Goal: Information Seeking & Learning: Learn about a topic

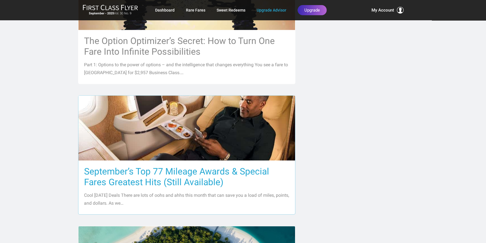
scroll to position [479, 0]
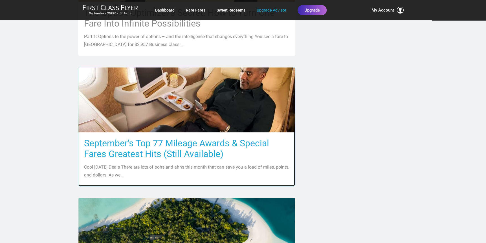
click at [203, 146] on h3 "September’s Top 77 Mileage Awards & Special Fares Greatest Hits (Still Availabl…" at bounding box center [186, 148] width 205 height 21
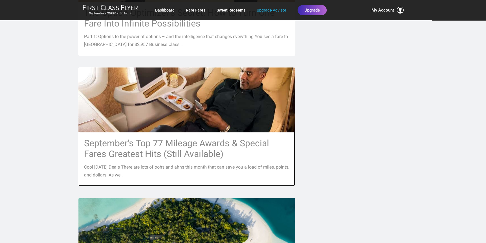
scroll to position [508, 0]
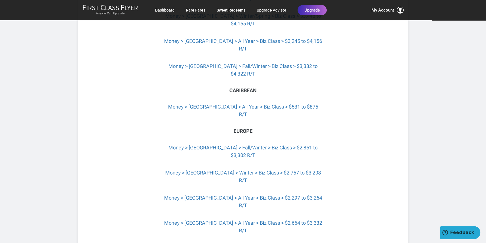
scroll to position [1382, 0]
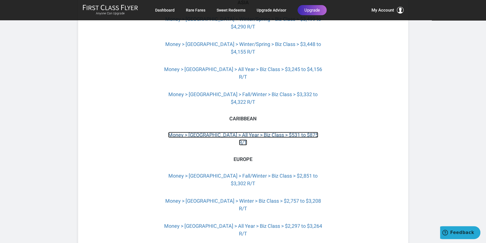
click at [287, 132] on link "Money > The Bahamas > All Year > Biz Class > $531 to $875 R/T" at bounding box center [243, 139] width 150 height 14
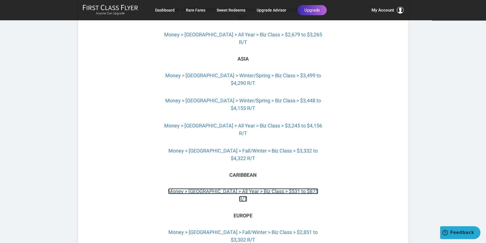
scroll to position [1354, 0]
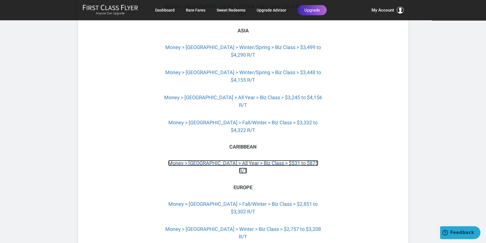
click at [241, 160] on link "Money > The Bahamas > All Year > Biz Class > $531 to $875 R/T" at bounding box center [243, 167] width 150 height 14
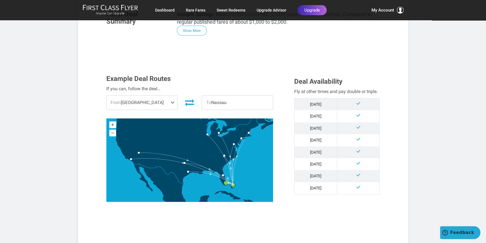
scroll to position [113, 0]
